Goal: Check status: Check status

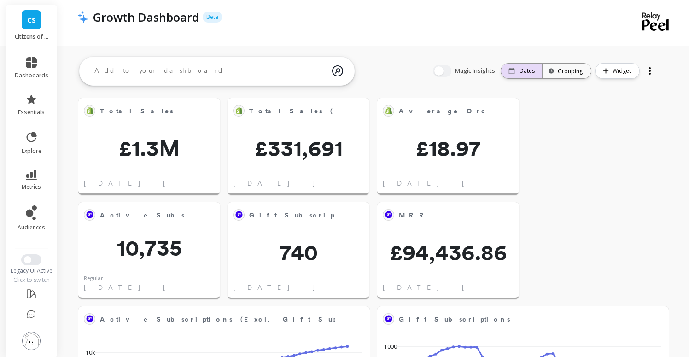
click at [533, 71] on p "Dates" at bounding box center [527, 70] width 15 height 7
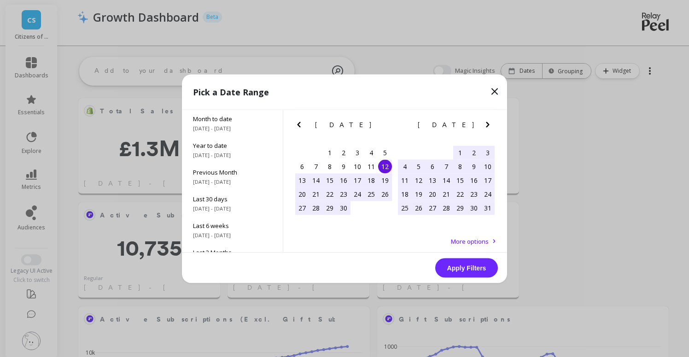
click at [297, 123] on icon "Previous Month" at bounding box center [299, 124] width 11 height 11
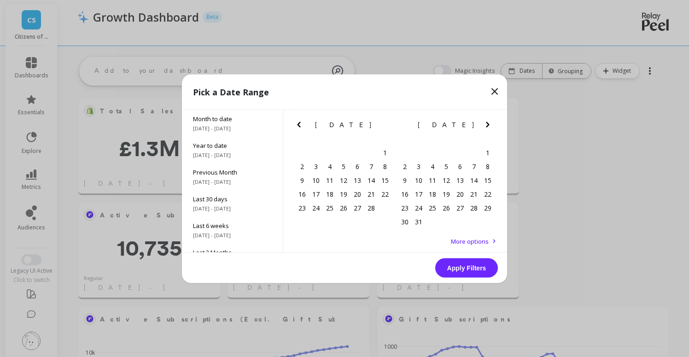
click at [297, 123] on icon "Previous Month" at bounding box center [299, 124] width 11 height 11
click at [488, 123] on icon "Next Month" at bounding box center [487, 125] width 3 height 6
click at [371, 207] on div "31" at bounding box center [371, 208] width 14 height 14
click at [456, 267] on button "Apply Filters" at bounding box center [466, 267] width 63 height 19
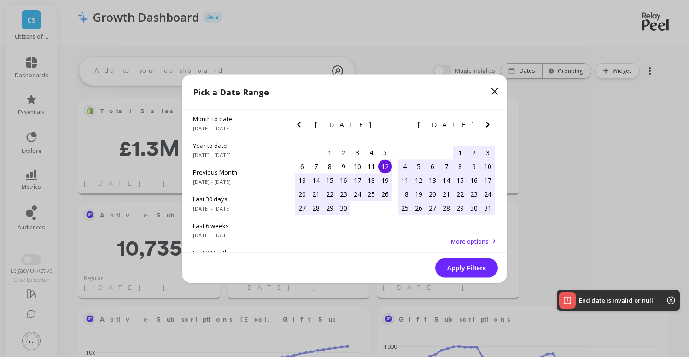
click at [304, 125] on icon "Previous Month" at bounding box center [299, 124] width 11 height 11
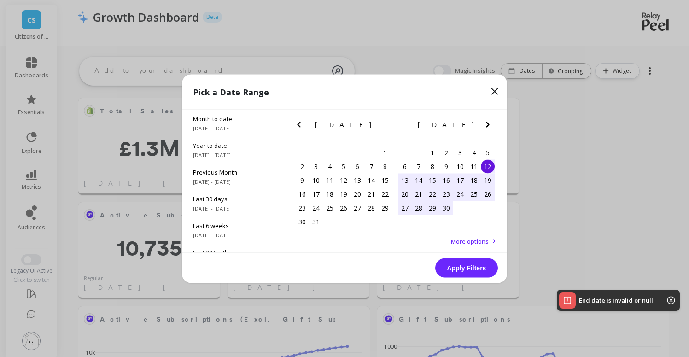
click at [304, 125] on icon "Previous Month" at bounding box center [299, 124] width 11 height 11
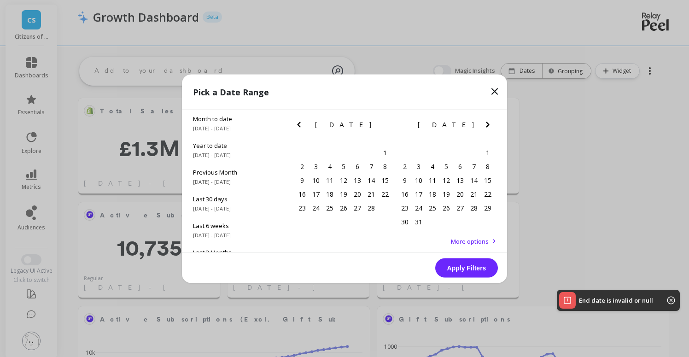
click at [304, 125] on icon "Previous Month" at bounding box center [299, 124] width 11 height 11
click at [348, 151] on div "1" at bounding box center [344, 153] width 14 height 14
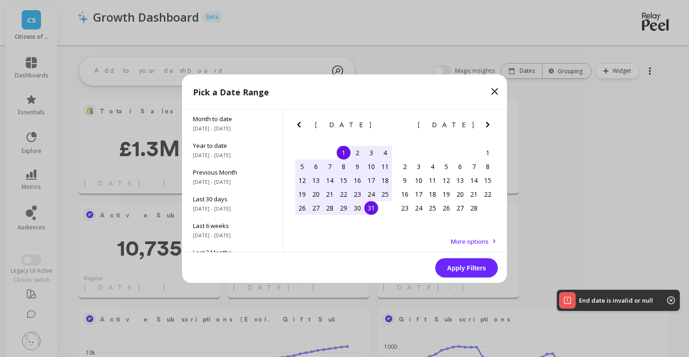
click at [371, 208] on div "31" at bounding box center [371, 208] width 14 height 14
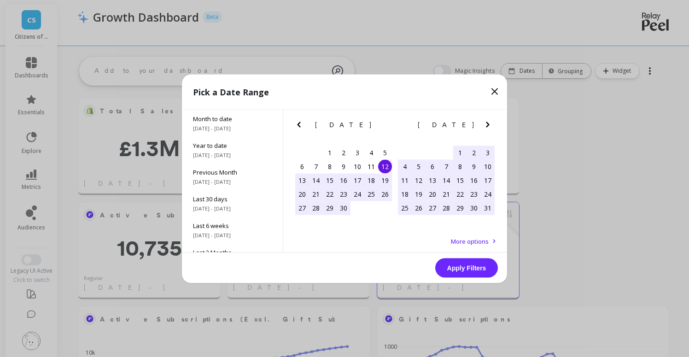
click at [452, 266] on button "Apply Filters" at bounding box center [466, 267] width 63 height 19
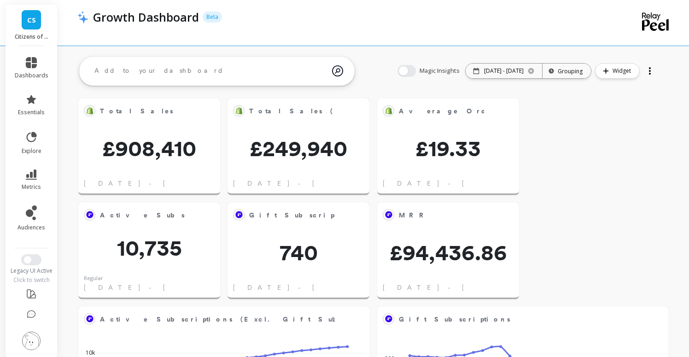
click at [482, 80] on div "Magic Insights Date: [DATE] - [DATE] Time grouping: Grouping Widget" at bounding box center [527, 70] width 278 height 29
click at [484, 68] on p "[DATE] - [DATE]" at bounding box center [504, 70] width 40 height 7
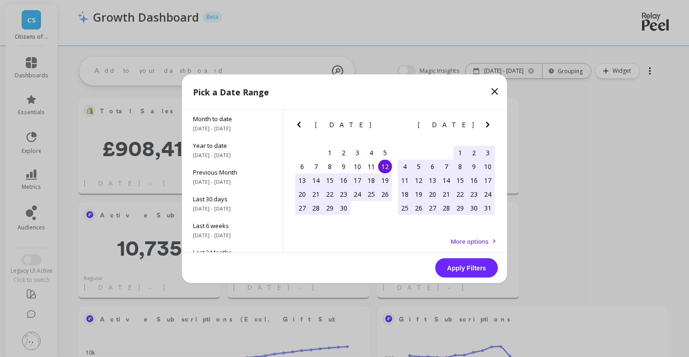
click at [297, 122] on icon "Previous Month" at bounding box center [299, 124] width 11 height 11
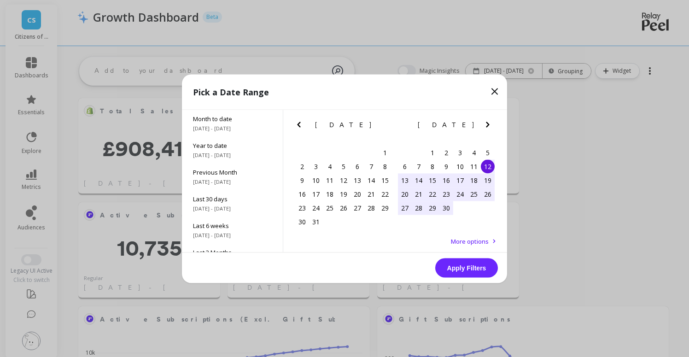
click at [297, 122] on icon "Previous Month" at bounding box center [299, 124] width 11 height 11
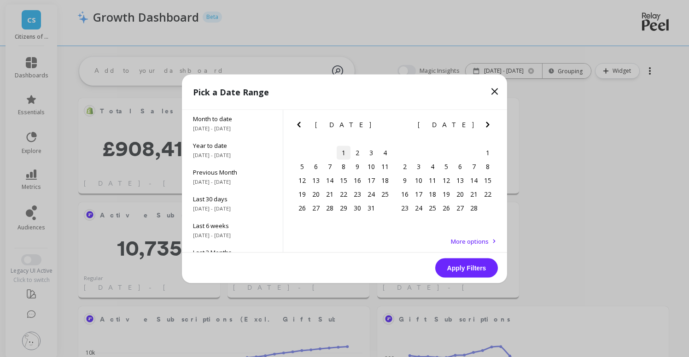
click at [345, 152] on div "1" at bounding box center [344, 153] width 14 height 14
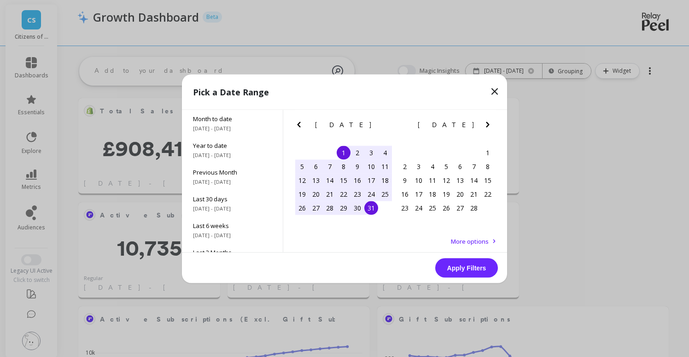
click at [371, 209] on div "31" at bounding box center [371, 208] width 14 height 14
click at [455, 270] on button "Apply Filters" at bounding box center [466, 267] width 63 height 19
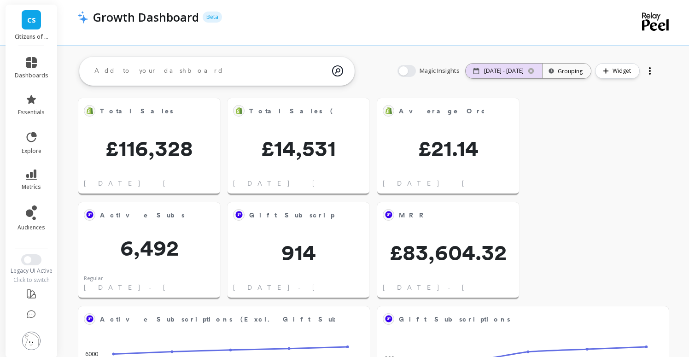
click at [499, 65] on div "[DATE] - [DATE]" at bounding box center [504, 71] width 76 height 15
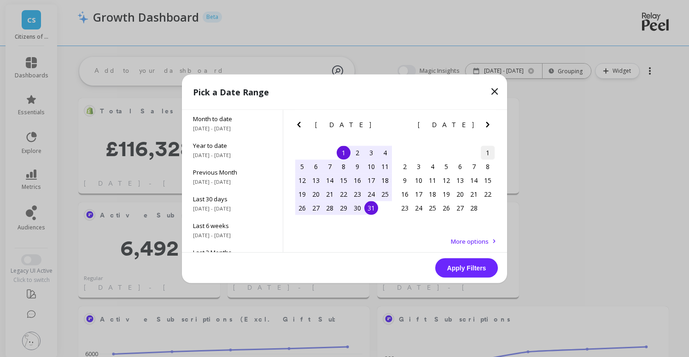
click at [488, 153] on div "1" at bounding box center [488, 153] width 14 height 14
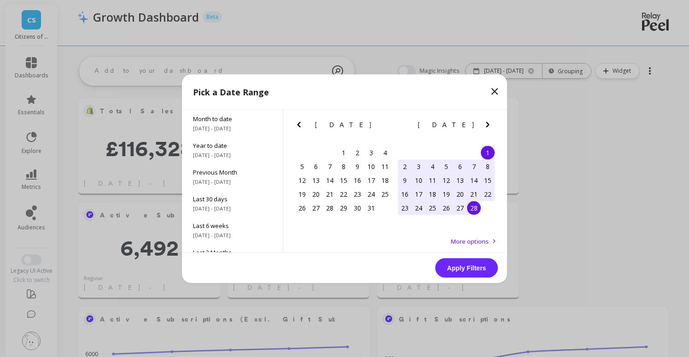
click at [476, 211] on div "28" at bounding box center [474, 208] width 14 height 14
click at [472, 273] on button "Apply Filters" at bounding box center [466, 267] width 63 height 19
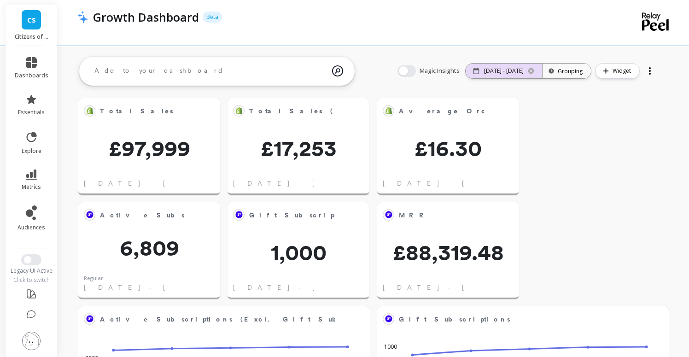
click at [498, 71] on p "[DATE] - [DATE]" at bounding box center [504, 70] width 40 height 7
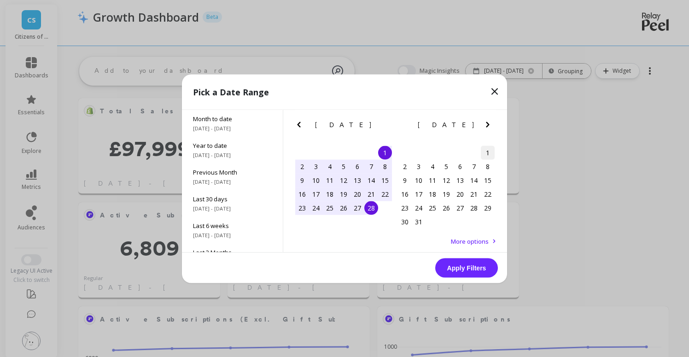
click at [484, 154] on div "1" at bounding box center [488, 153] width 14 height 14
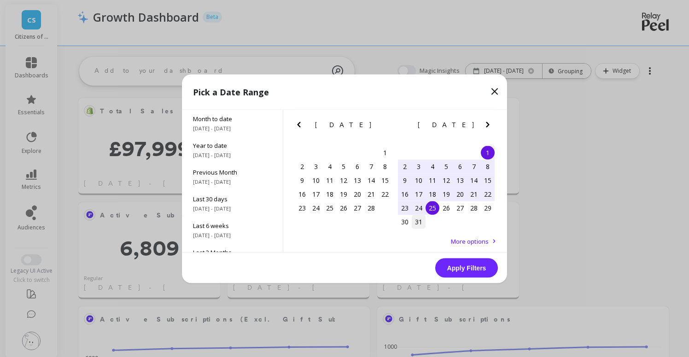
click at [420, 225] on div "31" at bounding box center [419, 222] width 14 height 14
click at [476, 270] on button "Apply Filters" at bounding box center [466, 267] width 63 height 19
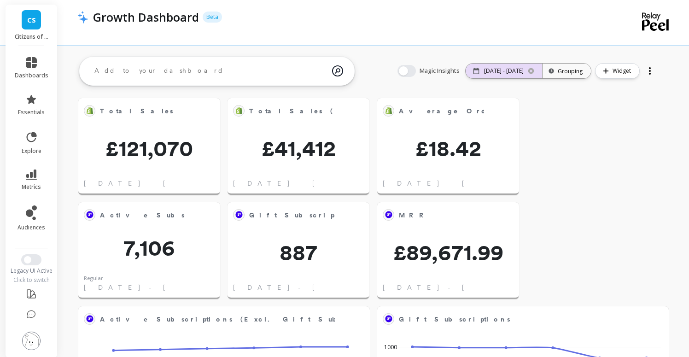
click at [505, 75] on div "[DATE] - [DATE]" at bounding box center [504, 71] width 76 height 15
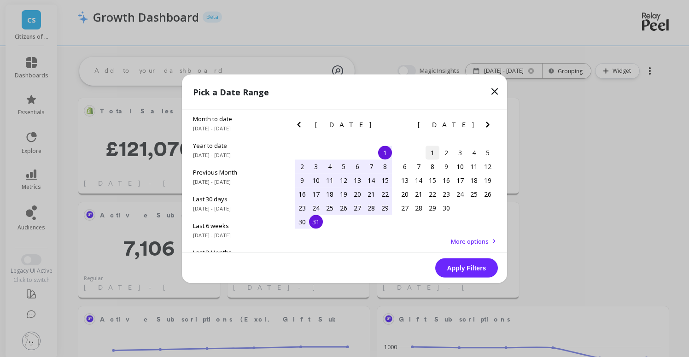
click at [432, 152] on div "1" at bounding box center [433, 153] width 14 height 14
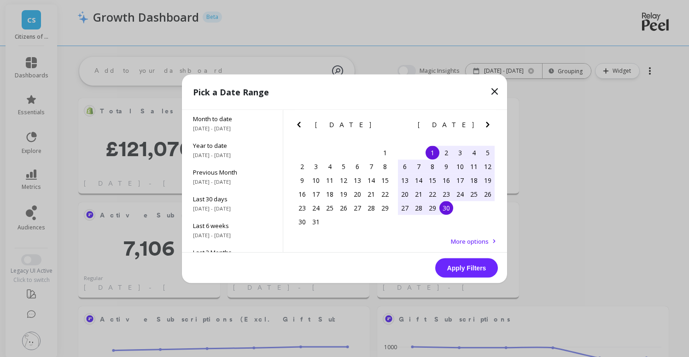
click at [447, 206] on div "30" at bounding box center [447, 208] width 14 height 14
click at [475, 265] on button "Apply Filters" at bounding box center [466, 267] width 63 height 19
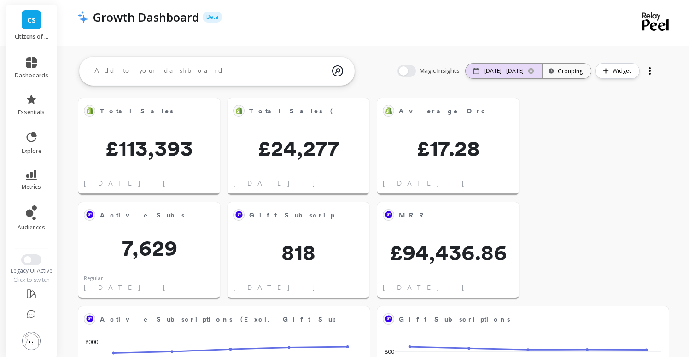
click at [503, 69] on p "[DATE] - [DATE]" at bounding box center [504, 70] width 40 height 7
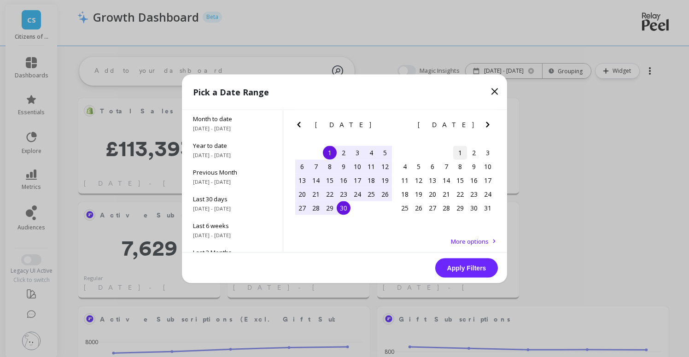
click at [458, 153] on div "1" at bounding box center [460, 153] width 14 height 14
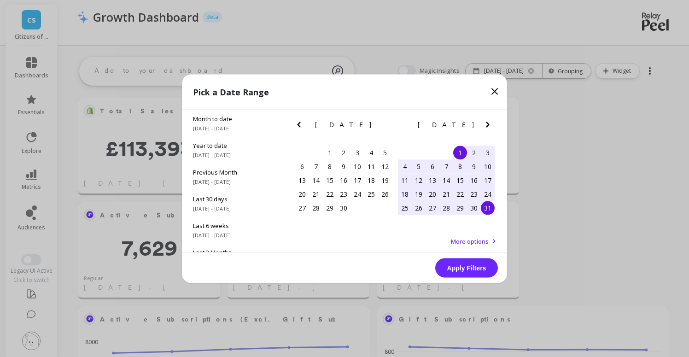
click at [489, 209] on div "31" at bounding box center [488, 208] width 14 height 14
click at [471, 271] on button "Apply Filters" at bounding box center [466, 267] width 63 height 19
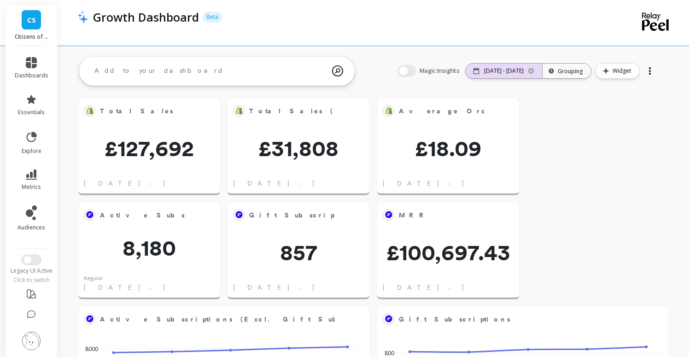
click at [505, 65] on div "[DATE] - [DATE]" at bounding box center [504, 71] width 76 height 15
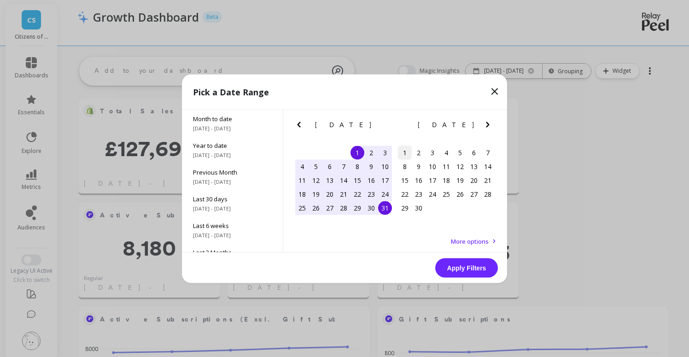
click at [404, 153] on div "1" at bounding box center [405, 153] width 14 height 14
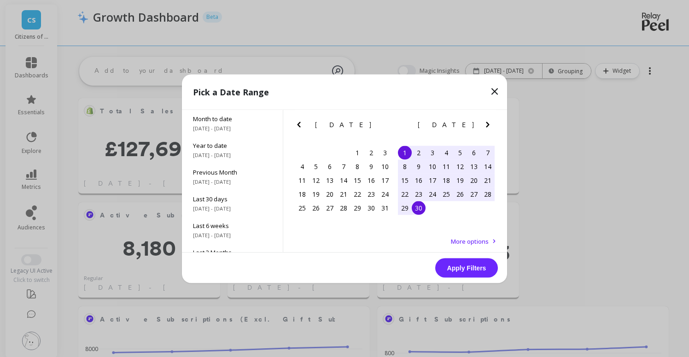
click at [418, 205] on div "30" at bounding box center [419, 208] width 14 height 14
click at [464, 263] on button "Apply Filters" at bounding box center [466, 267] width 63 height 19
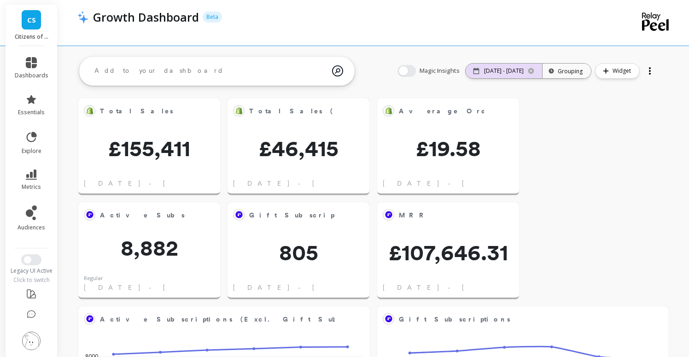
click at [506, 73] on p "[DATE] - [DATE]" at bounding box center [504, 70] width 40 height 7
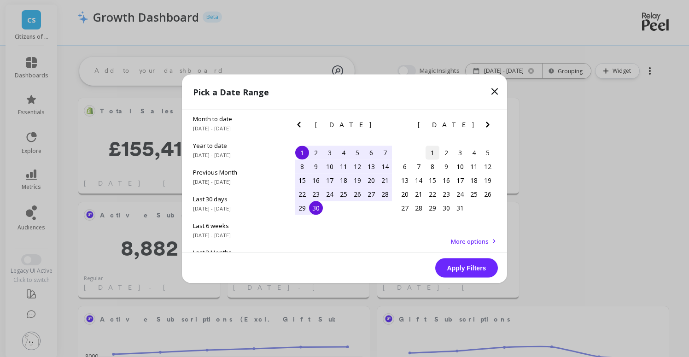
click at [433, 147] on div "1" at bounding box center [433, 153] width 14 height 14
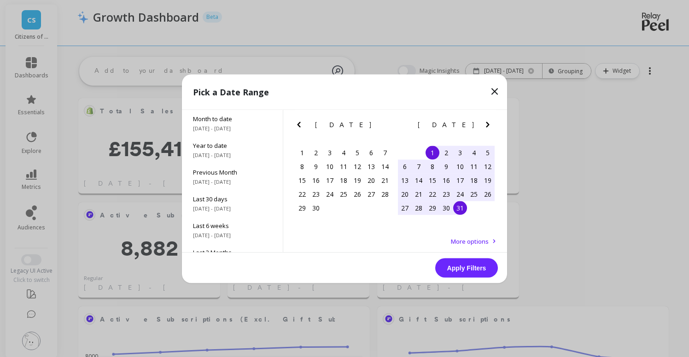
click at [462, 208] on div "31" at bounding box center [460, 208] width 14 height 14
click at [475, 264] on button "Apply Filters" at bounding box center [466, 267] width 63 height 19
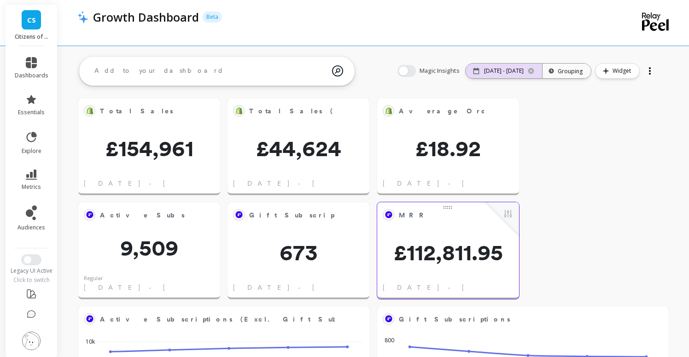
click at [509, 75] on div "[DATE] - [DATE]" at bounding box center [504, 71] width 76 height 15
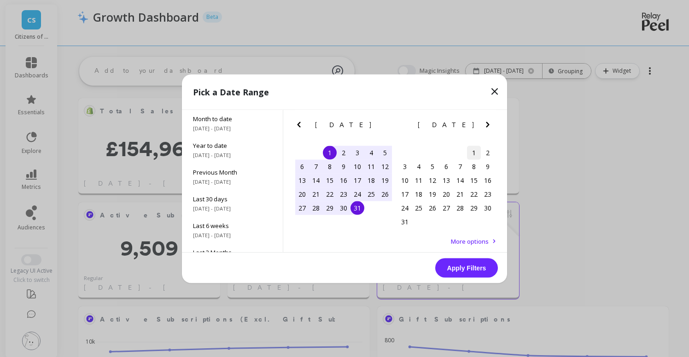
click at [469, 153] on div "1" at bounding box center [474, 153] width 14 height 14
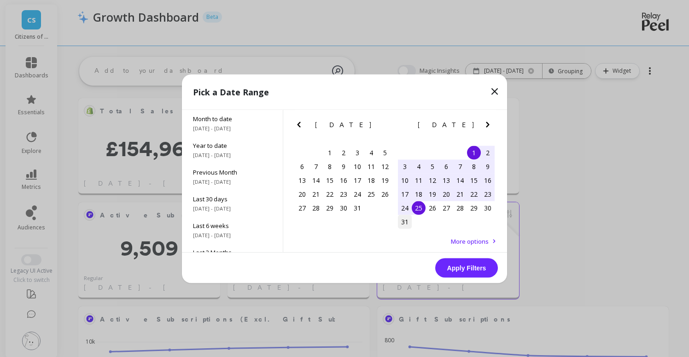
click at [404, 225] on div "31" at bounding box center [405, 222] width 14 height 14
click at [464, 270] on button "Apply Filters" at bounding box center [466, 267] width 63 height 19
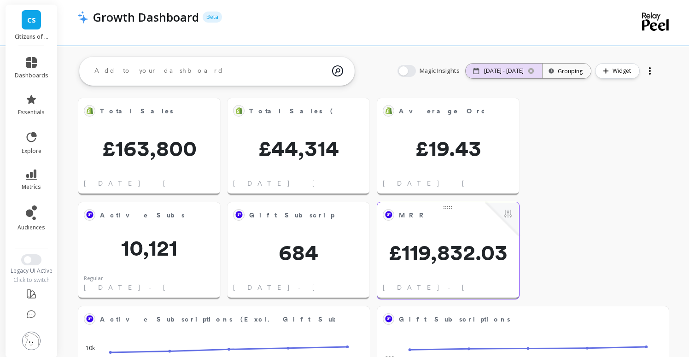
click at [515, 65] on div "[DATE] - [DATE]" at bounding box center [504, 71] width 76 height 15
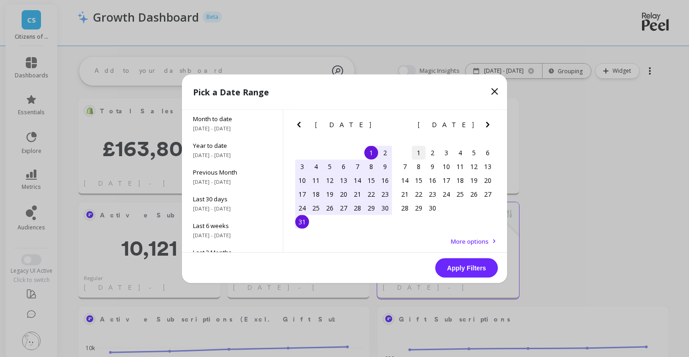
click at [415, 153] on div "1" at bounding box center [419, 153] width 14 height 14
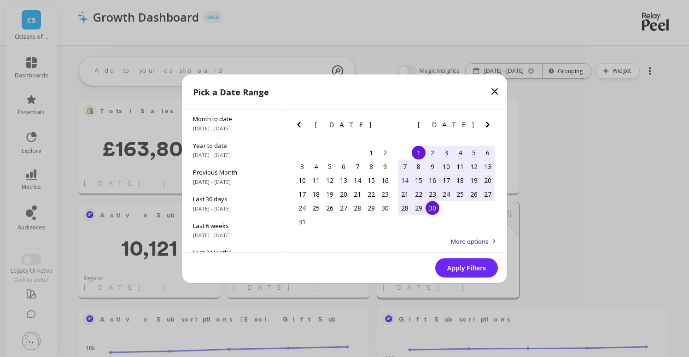
click at [432, 206] on div "30" at bounding box center [433, 208] width 14 height 14
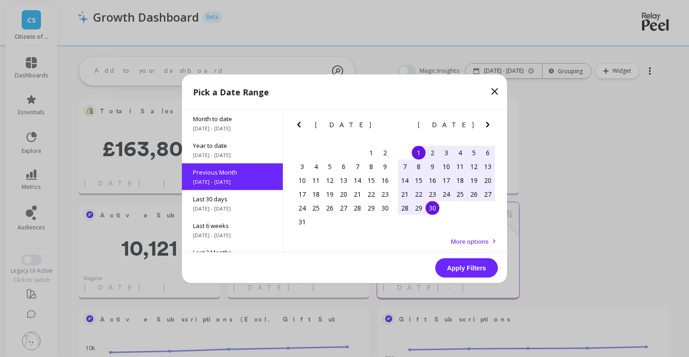
click at [466, 267] on button "Apply Filters" at bounding box center [466, 267] width 63 height 19
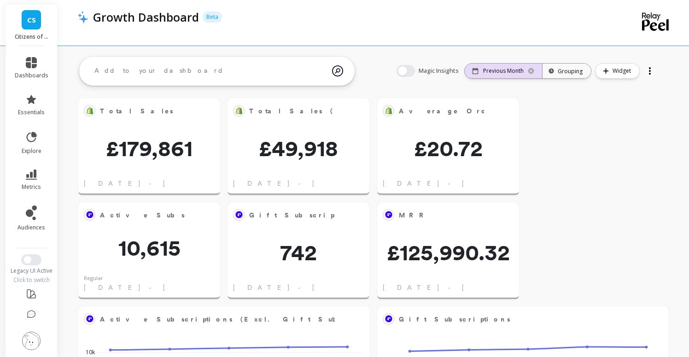
click at [502, 72] on p "Previous Month" at bounding box center [503, 70] width 41 height 7
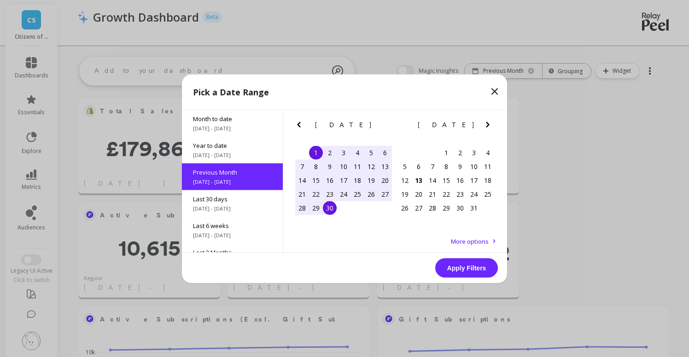
click at [296, 129] on icon "Previous Month" at bounding box center [299, 124] width 11 height 11
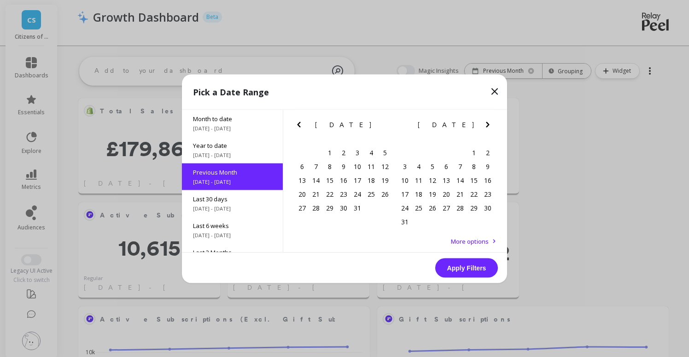
click at [296, 129] on icon "Previous Month" at bounding box center [299, 124] width 11 height 11
click at [389, 151] on div "1" at bounding box center [385, 153] width 14 height 14
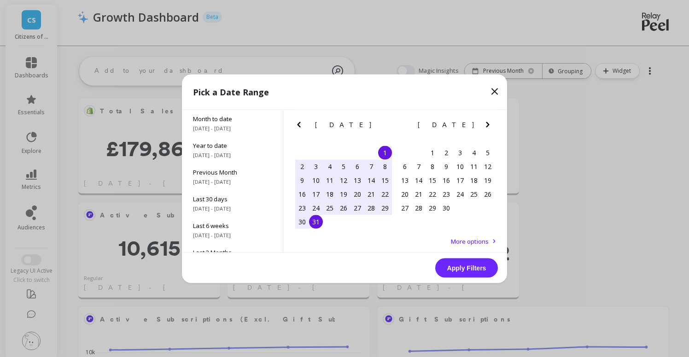
click at [313, 220] on div "31" at bounding box center [316, 222] width 14 height 14
click at [458, 269] on button "Apply Filters" at bounding box center [466, 267] width 63 height 19
